Goal: Entertainment & Leisure: Consume media (video, audio)

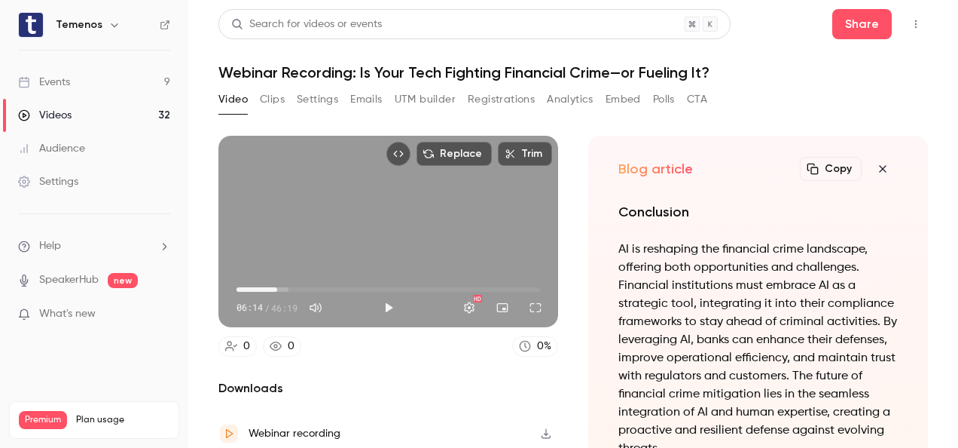
click at [339, 231] on div "Replace Trim 06:14 06:14 / 46:19 HD" at bounding box center [388, 231] width 340 height 191
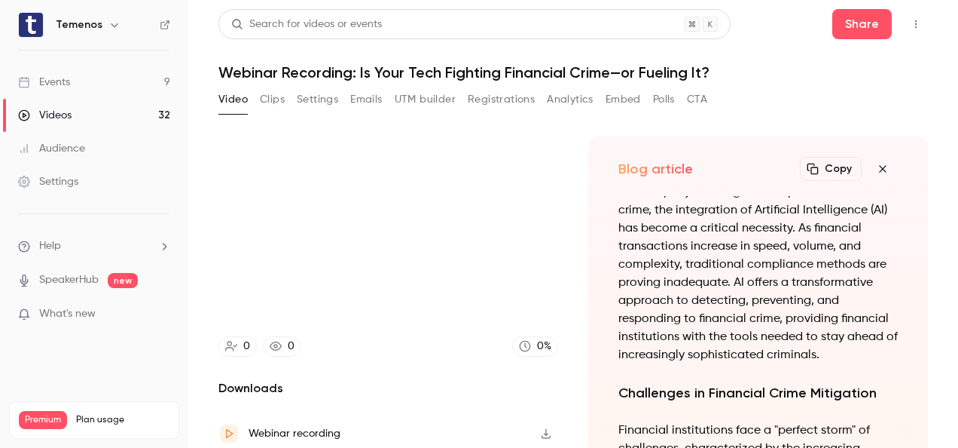
scroll to position [-1469, 0]
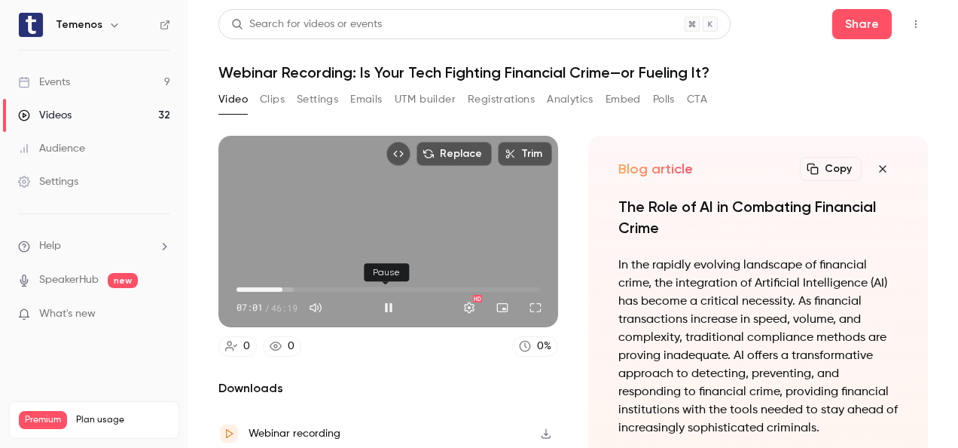
click at [386, 296] on button "Pause" at bounding box center [389, 307] width 30 height 30
click at [387, 297] on button "Pause" at bounding box center [389, 307] width 30 height 30
click at [386, 298] on button "Pause" at bounding box center [389, 307] width 30 height 30
click at [381, 298] on button "Play" at bounding box center [389, 307] width 30 height 30
click at [280, 287] on span "06:47" at bounding box center [281, 289] width 5 height 5
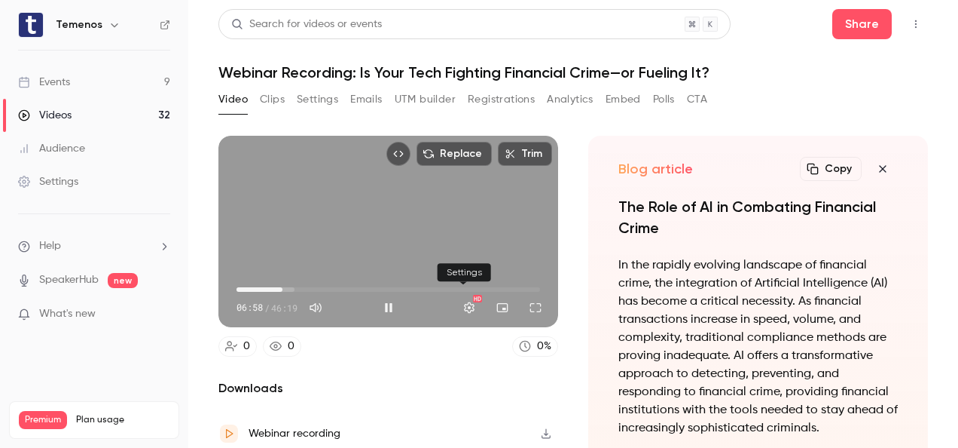
click at [468, 301] on button "Settings" at bounding box center [469, 307] width 30 height 30
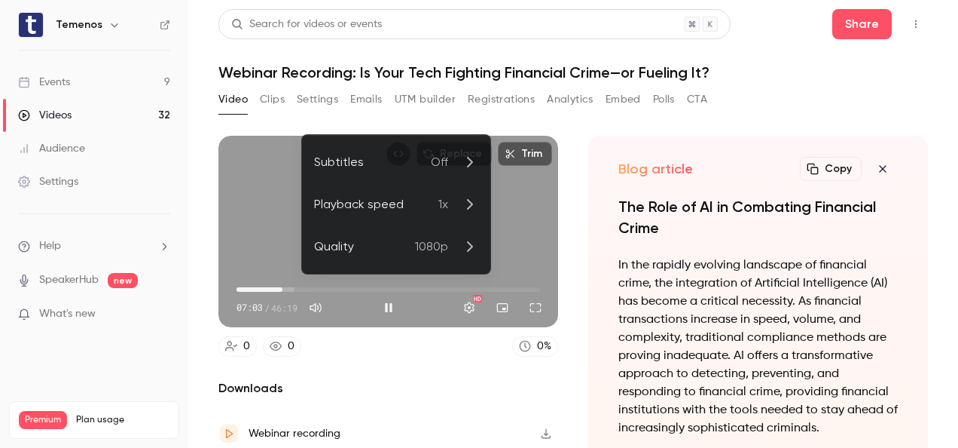
click at [470, 168] on icon at bounding box center [469, 162] width 18 height 18
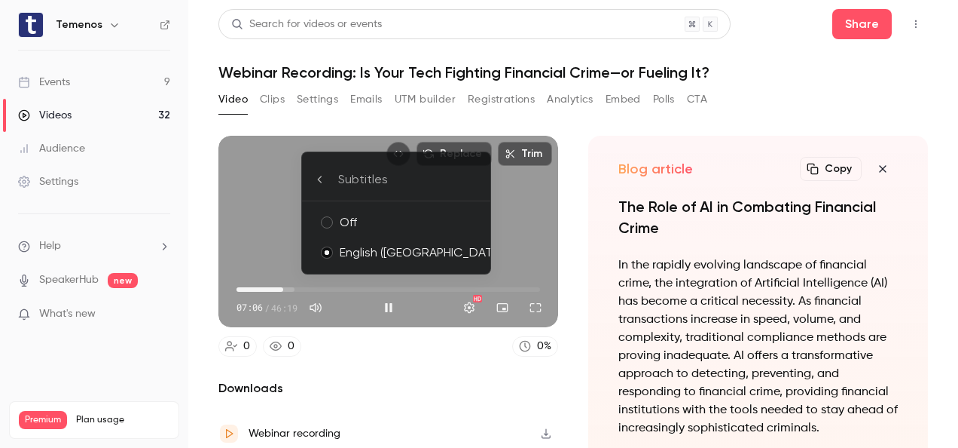
click at [314, 179] on icon at bounding box center [320, 179] width 12 height 12
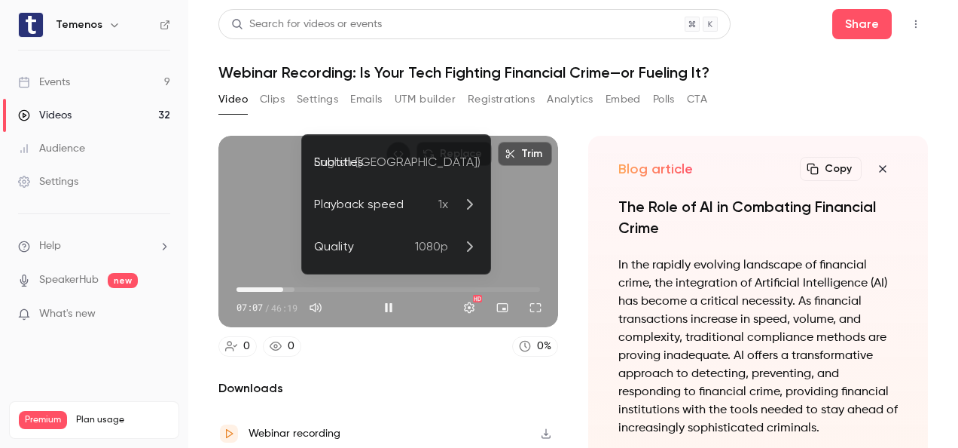
click at [291, 197] on div at bounding box center [479, 224] width 958 height 448
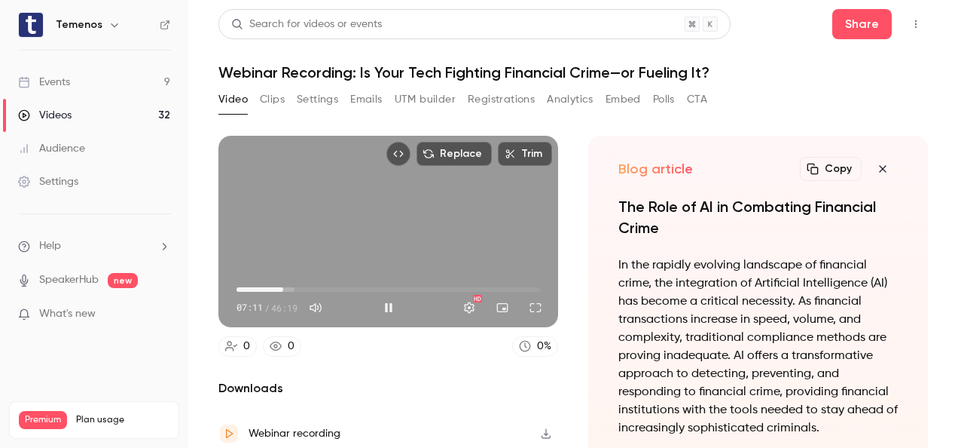
click at [274, 286] on span "07:11" at bounding box center [389, 289] width 304 height 24
click at [276, 287] on span "06:05" at bounding box center [276, 289] width 5 height 5
click at [385, 303] on button "Pause" at bounding box center [389, 307] width 30 height 30
type input "*****"
